Goal: Communication & Community: Answer question/provide support

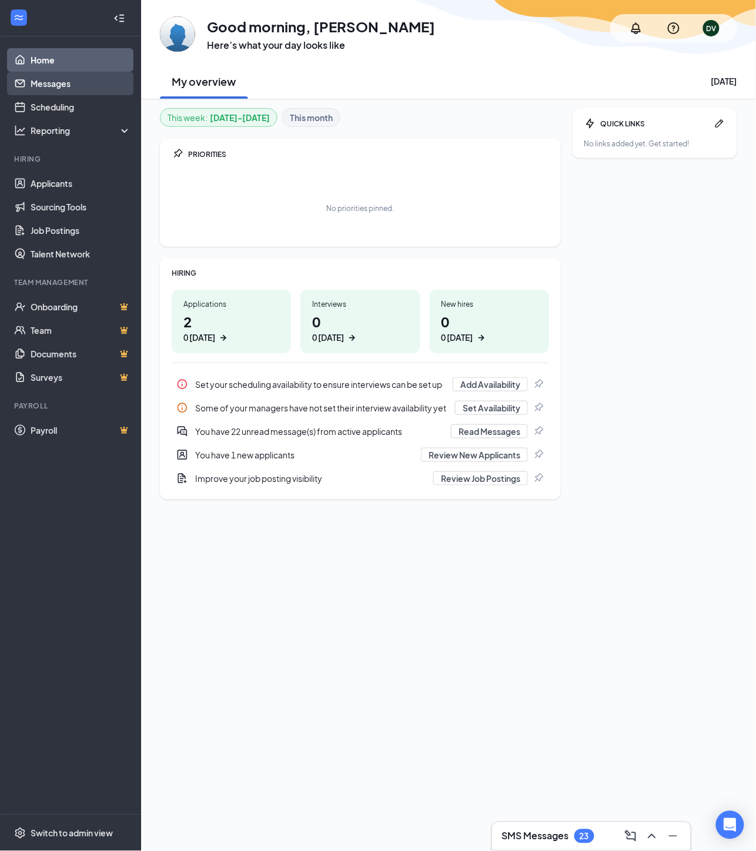
click at [31, 83] on link "Messages" at bounding box center [81, 83] width 100 height 23
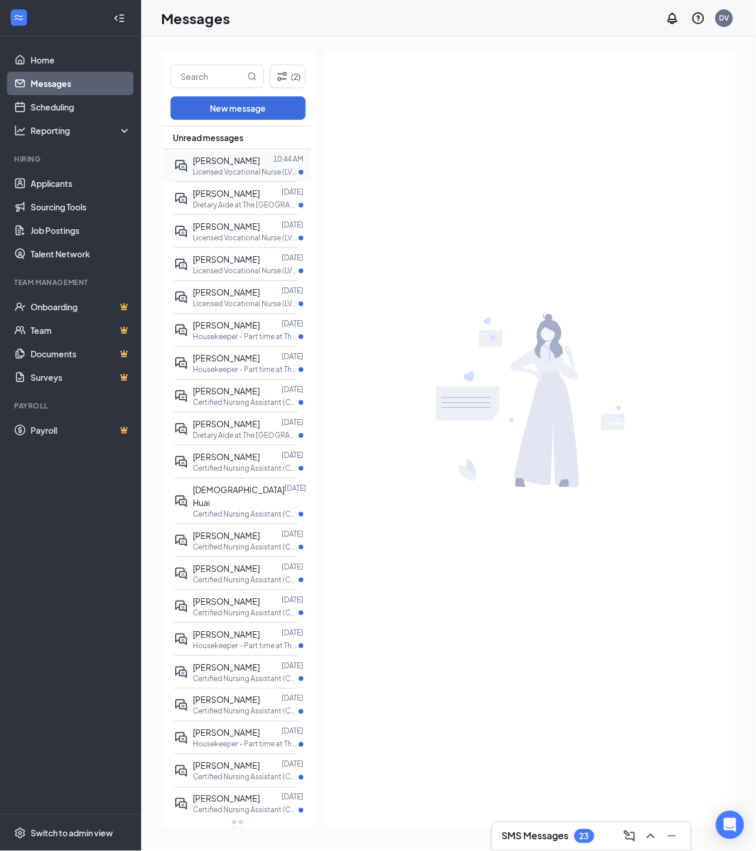
click at [230, 156] on span "[PERSON_NAME]" at bounding box center [226, 160] width 67 height 11
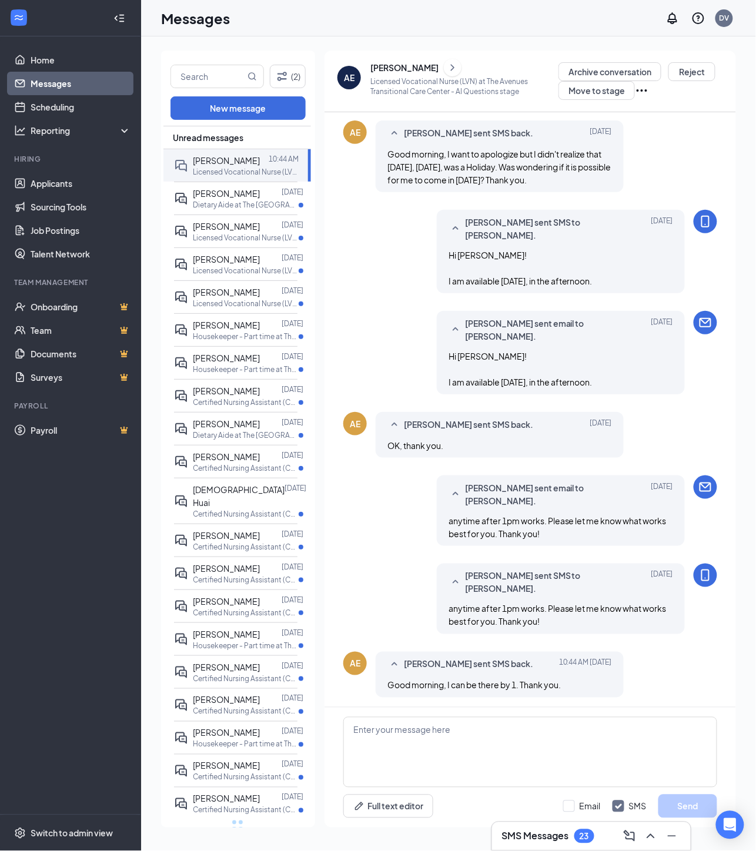
scroll to position [328, 0]
click at [533, 421] on span "[PERSON_NAME] sent SMS back." at bounding box center [468, 424] width 129 height 14
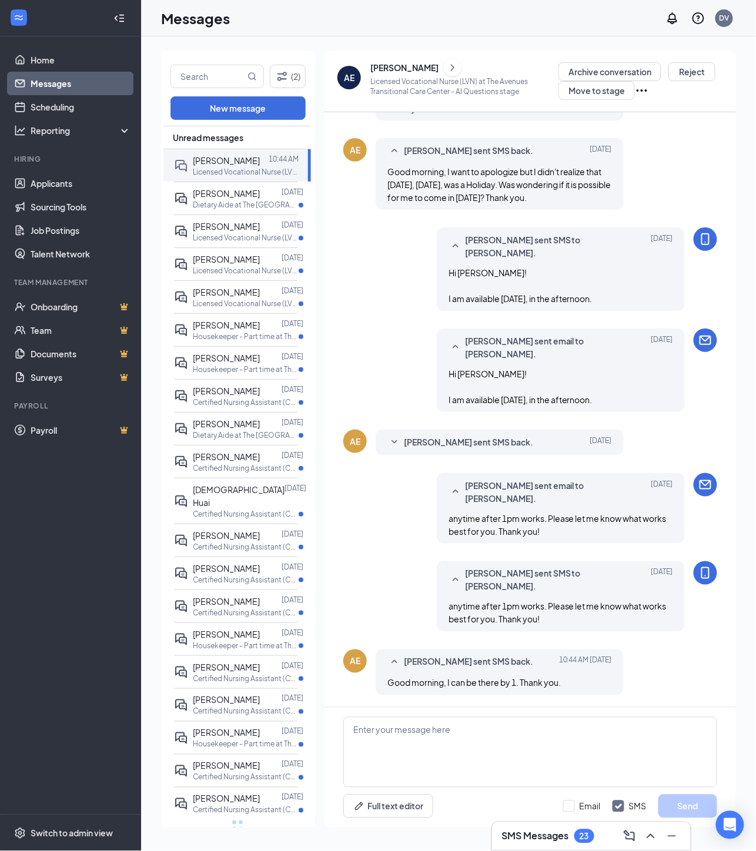
scroll to position [308, 0]
drag, startPoint x: 535, startPoint y: 421, endPoint x: 549, endPoint y: 529, distance: 109.0
drag, startPoint x: 552, startPoint y: 527, endPoint x: 412, endPoint y: 296, distance: 270.7
click at [412, 296] on div "[PERSON_NAME] sent SMS to [PERSON_NAME]. [DATE] Hi [PERSON_NAME]! I am availabl…" at bounding box center [530, 273] width 374 height 89
click at [227, 230] on span "[PERSON_NAME]" at bounding box center [226, 226] width 67 height 11
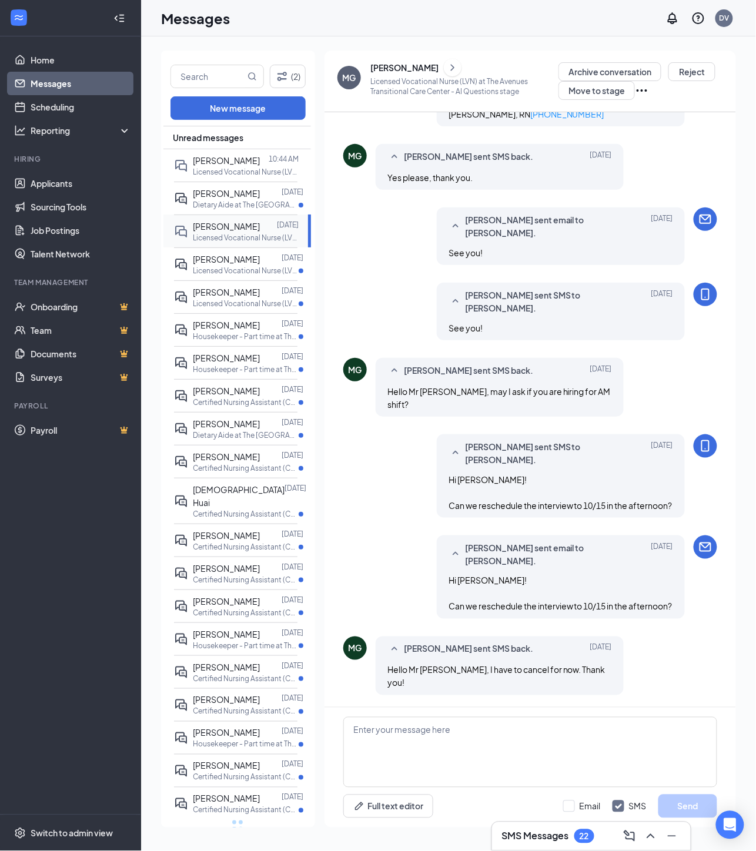
scroll to position [444, 0]
click at [244, 260] on span "[PERSON_NAME]" at bounding box center [226, 259] width 67 height 11
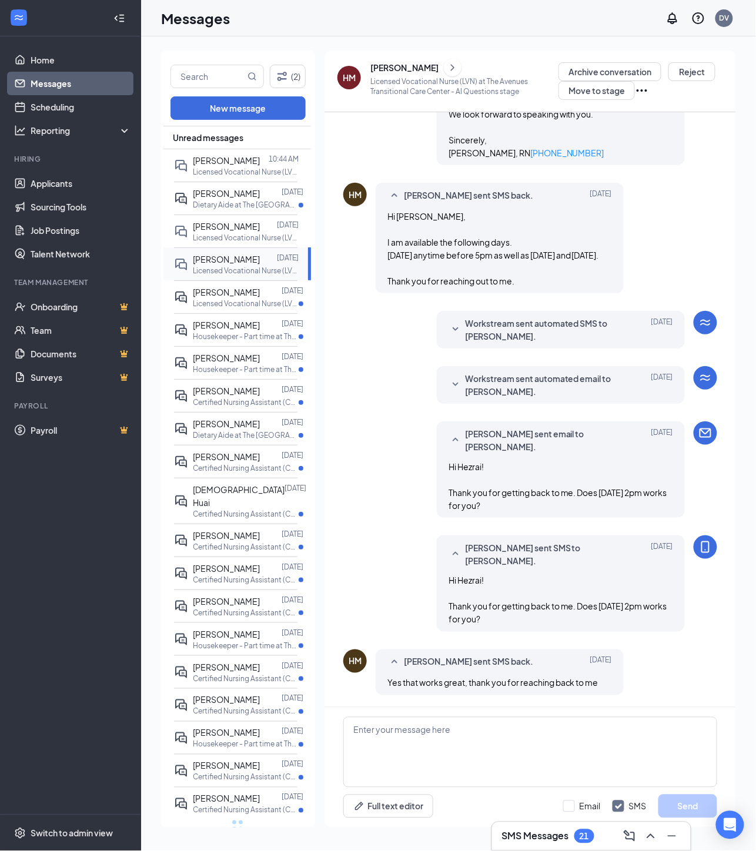
scroll to position [556, 0]
click at [211, 308] on div "[PERSON_NAME] [DATE] Licensed Vocational Nurse (LVN) at The [GEOGRAPHIC_DATA]" at bounding box center [235, 296] width 123 height 33
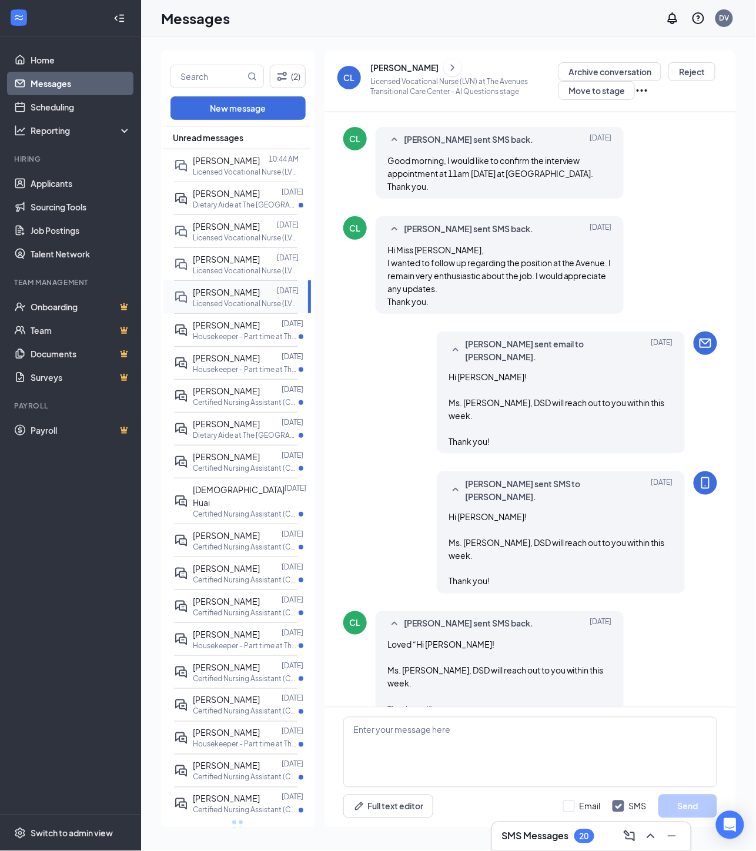
scroll to position [400, 0]
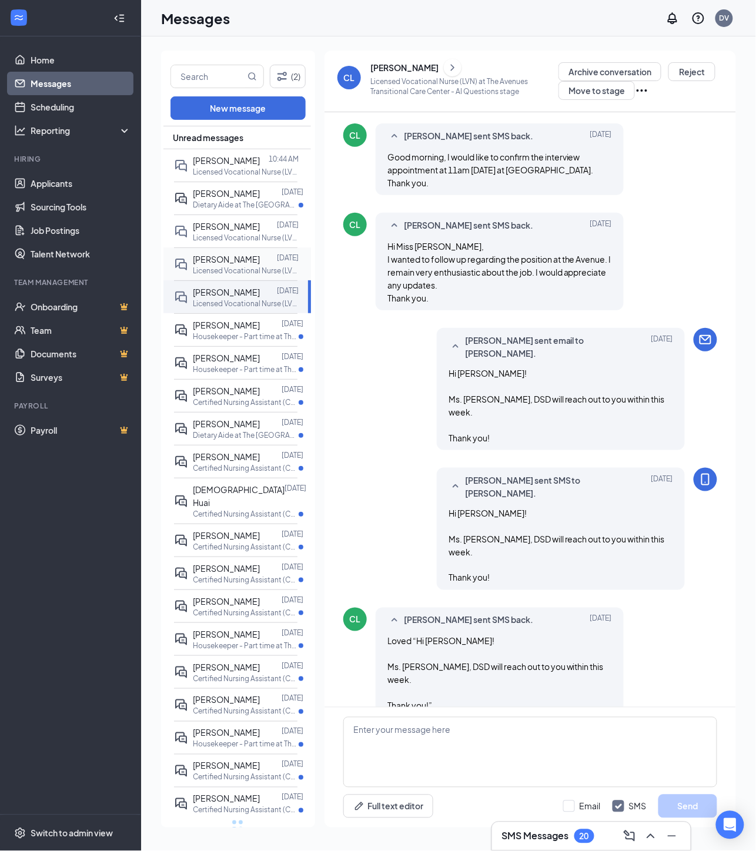
click at [208, 254] on span "[PERSON_NAME]" at bounding box center [226, 259] width 67 height 11
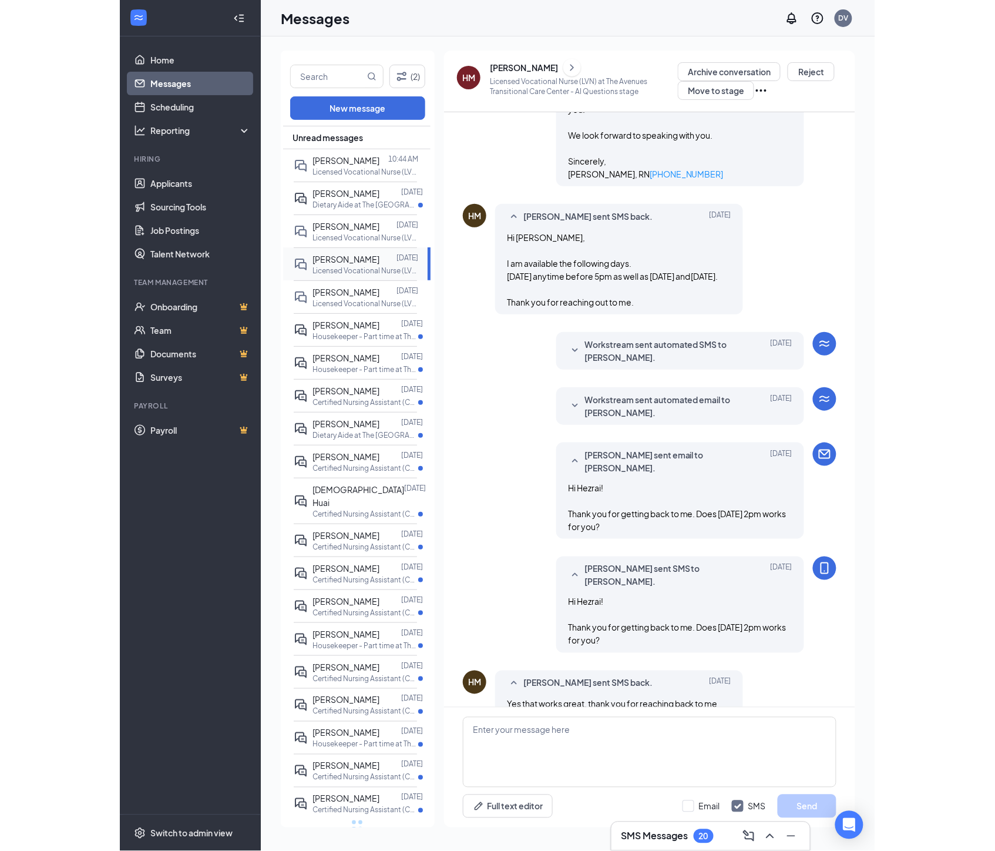
scroll to position [556, 0]
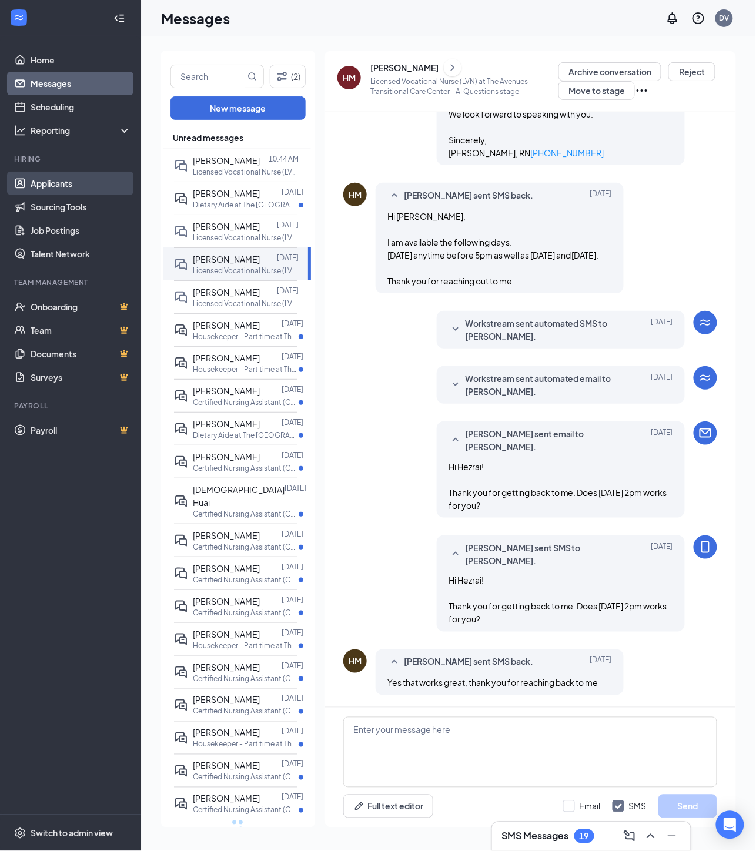
click at [43, 178] on link "Applicants" at bounding box center [81, 183] width 100 height 23
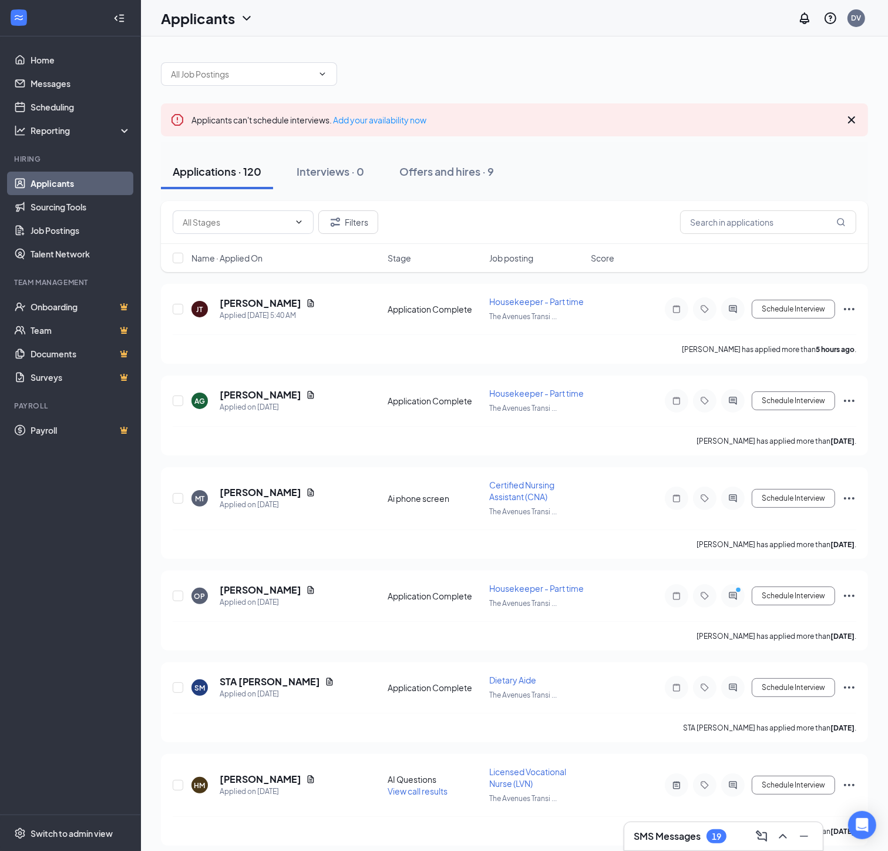
click at [513, 250] on div "Name · Applied On Stage Job posting Score" at bounding box center [514, 258] width 707 height 28
click at [512, 260] on span "Job posting" at bounding box center [511, 258] width 44 height 12
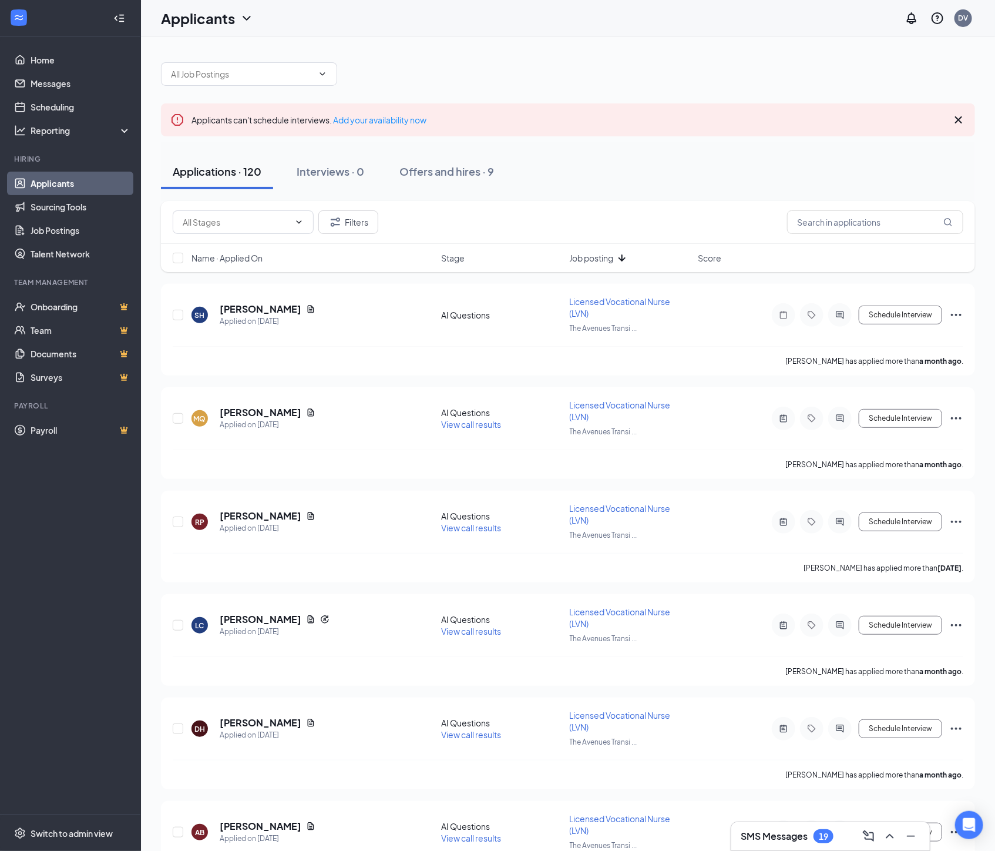
click at [232, 262] on span "Name · Applied On" at bounding box center [227, 258] width 71 height 12
